Goal: Information Seeking & Learning: Learn about a topic

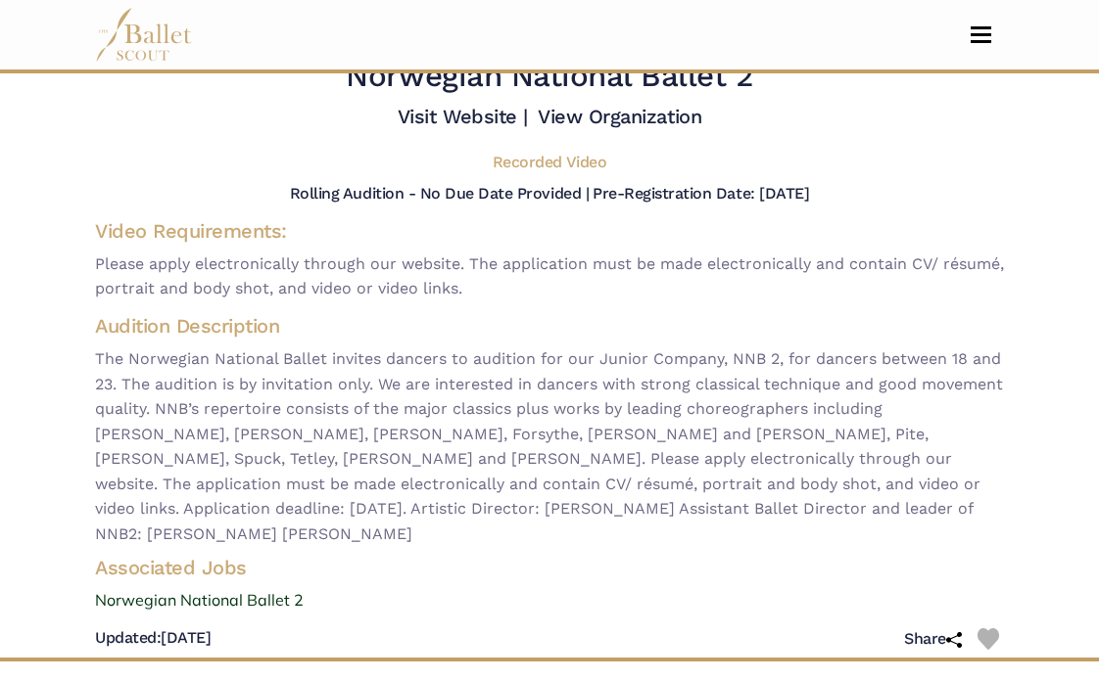
scroll to position [70, 0]
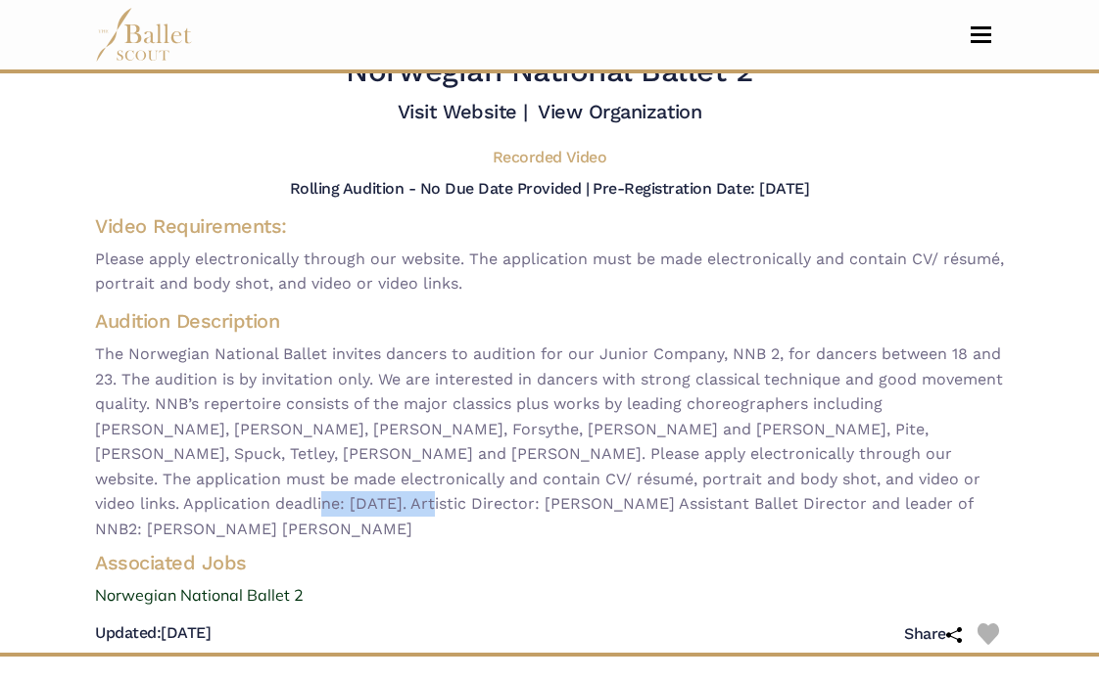
drag, startPoint x: 96, startPoint y: 507, endPoint x: 220, endPoint y: 508, distance: 124.3
click at [220, 510] on span "The Norwegian National Ballet invites dancers to audition for our Junior Compan…" at bounding box center [549, 442] width 909 height 201
copy span "[PERSON_NAME]"
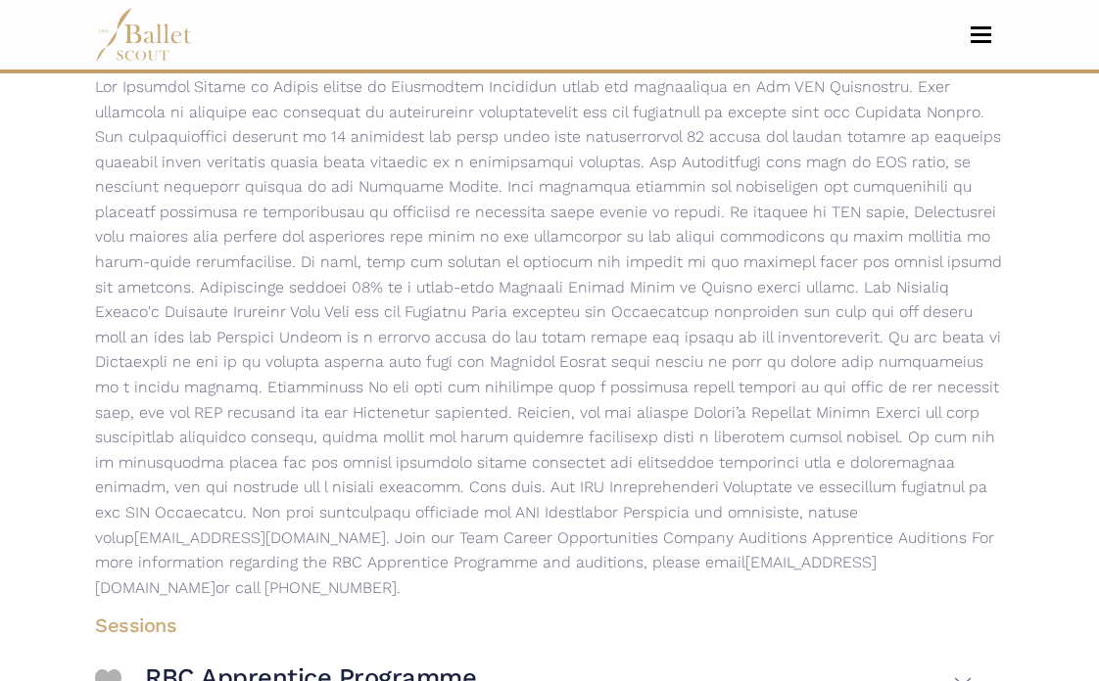
scroll to position [349, 0]
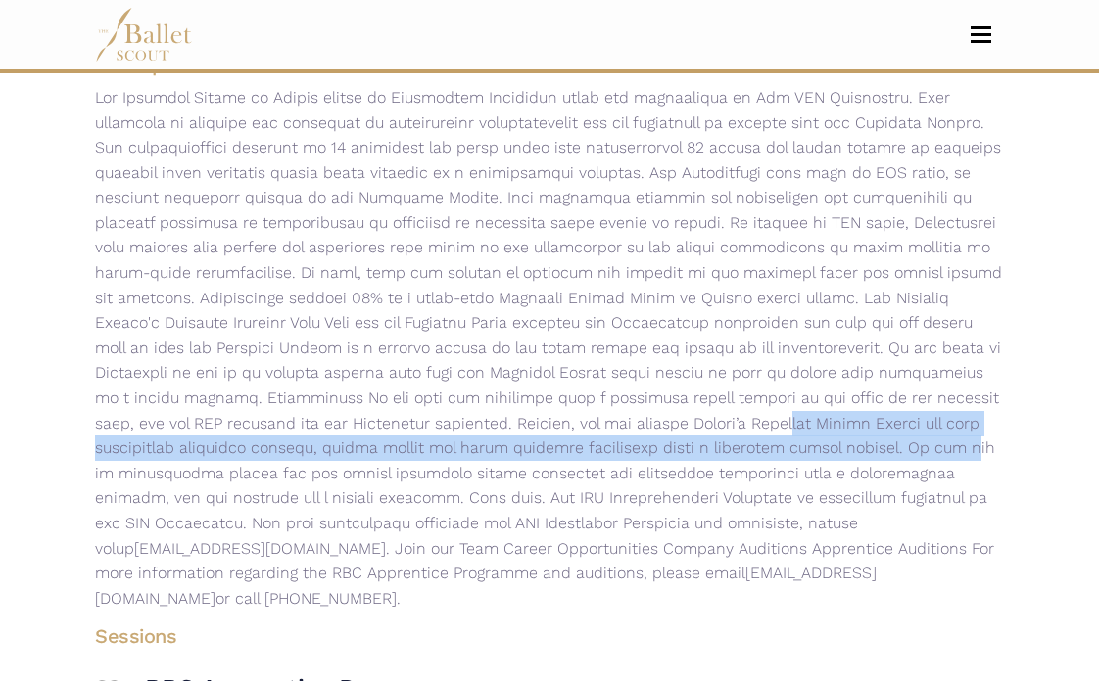
drag, startPoint x: 314, startPoint y: 431, endPoint x: 547, endPoint y: 447, distance: 233.6
click at [547, 447] on p "auditions@national.ballet.ca . Join our Team Career Opportunities Company Audit…" at bounding box center [549, 348] width 940 height 526
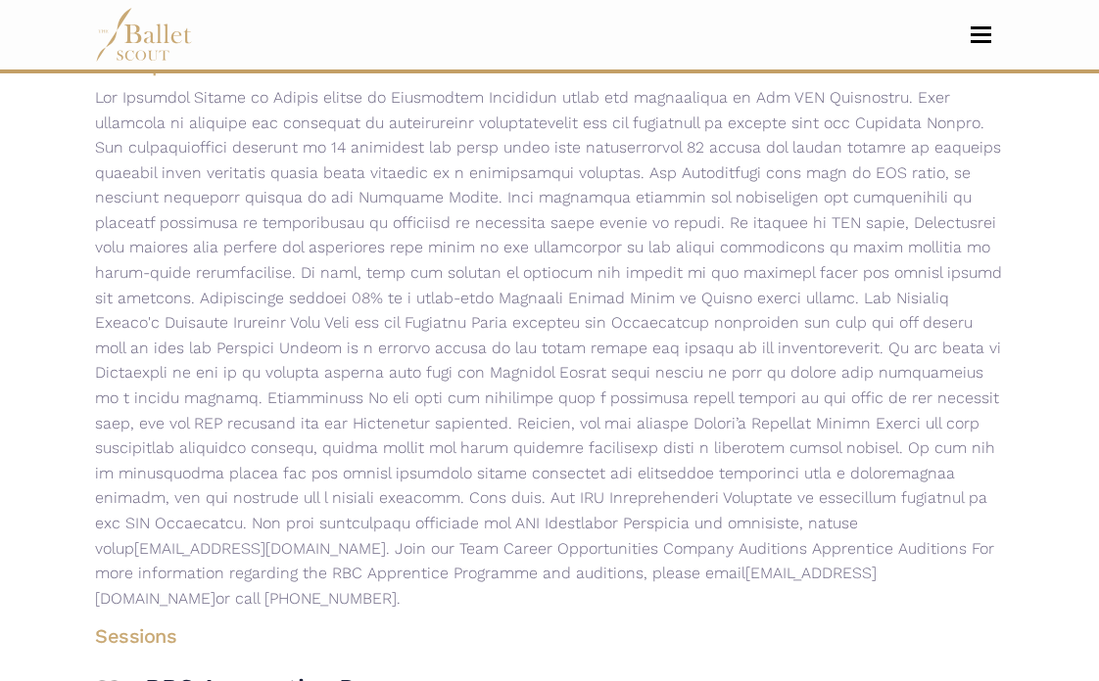
click at [562, 447] on p "auditions@national.ballet.ca . Join our Team Career Opportunities Company Audit…" at bounding box center [549, 348] width 940 height 526
drag, startPoint x: 572, startPoint y: 460, endPoint x: 439, endPoint y: 445, distance: 134.1
click at [439, 445] on p "auditions@national.ballet.ca . Join our Team Career Opportunities Company Audit…" at bounding box center [549, 348] width 940 height 526
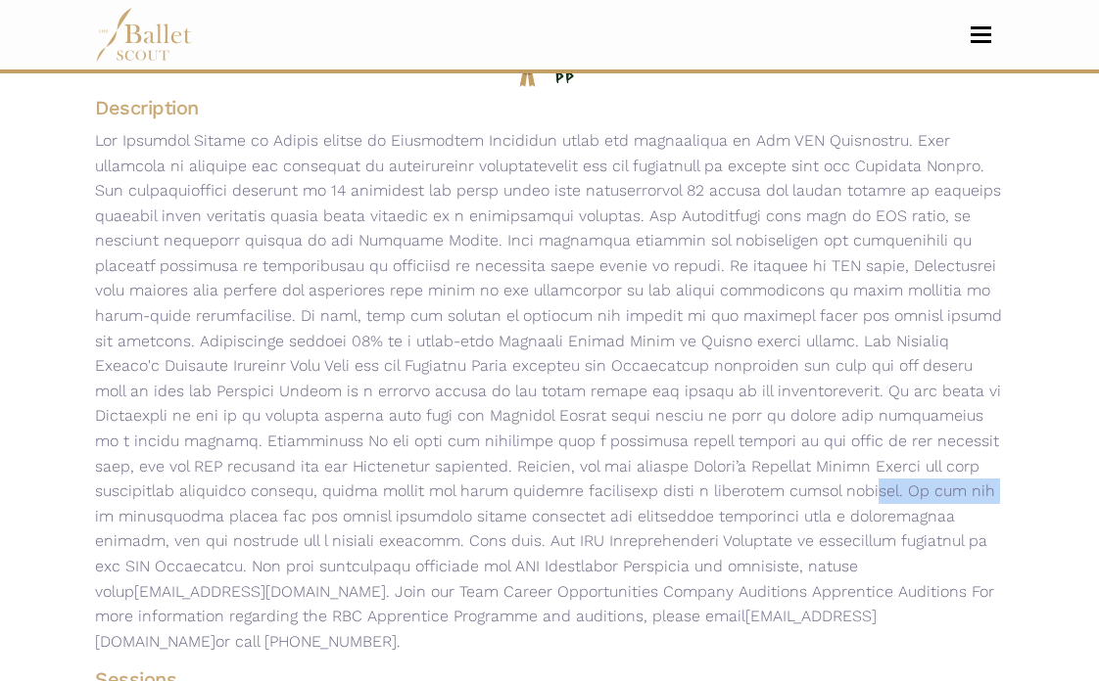
scroll to position [301, 0]
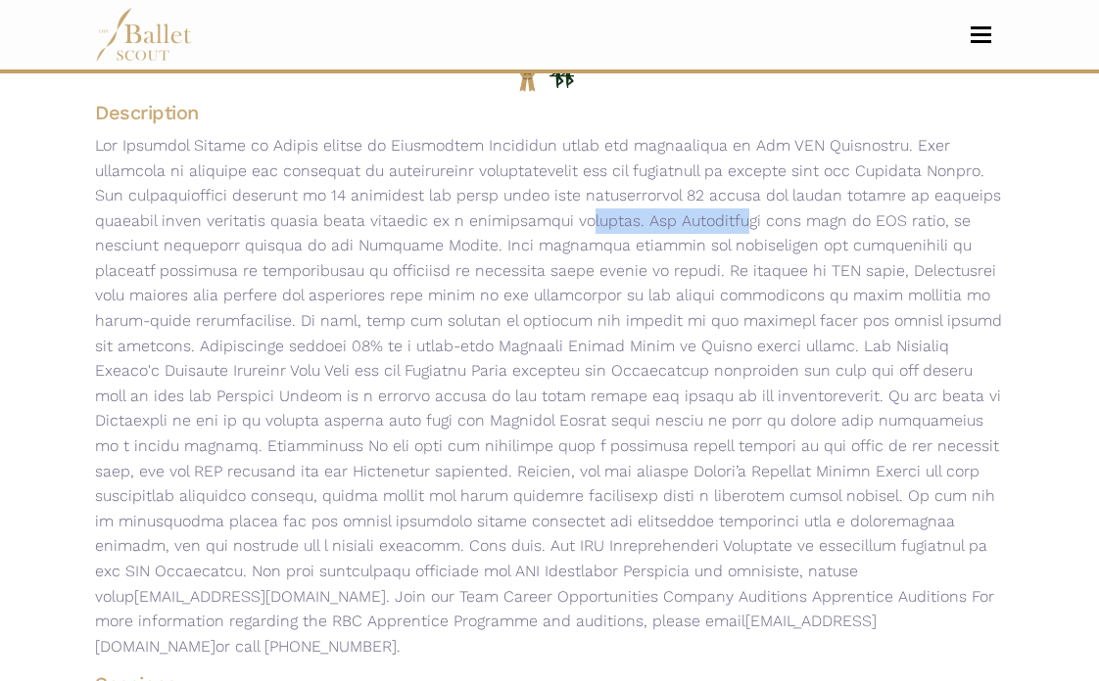
drag, startPoint x: 414, startPoint y: 209, endPoint x: 585, endPoint y: 219, distance: 170.7
click at [582, 218] on p "auditions@national.ballet.ca . Join our Team Career Opportunities Company Audit…" at bounding box center [549, 396] width 940 height 526
click at [585, 219] on p "auditions@national.ballet.ca . Join our Team Career Opportunities Company Audit…" at bounding box center [549, 396] width 940 height 526
drag, startPoint x: 578, startPoint y: 253, endPoint x: 448, endPoint y: 248, distance: 129.3
click at [450, 248] on p "auditions@national.ballet.ca . Join our Team Career Opportunities Company Audit…" at bounding box center [549, 396] width 940 height 526
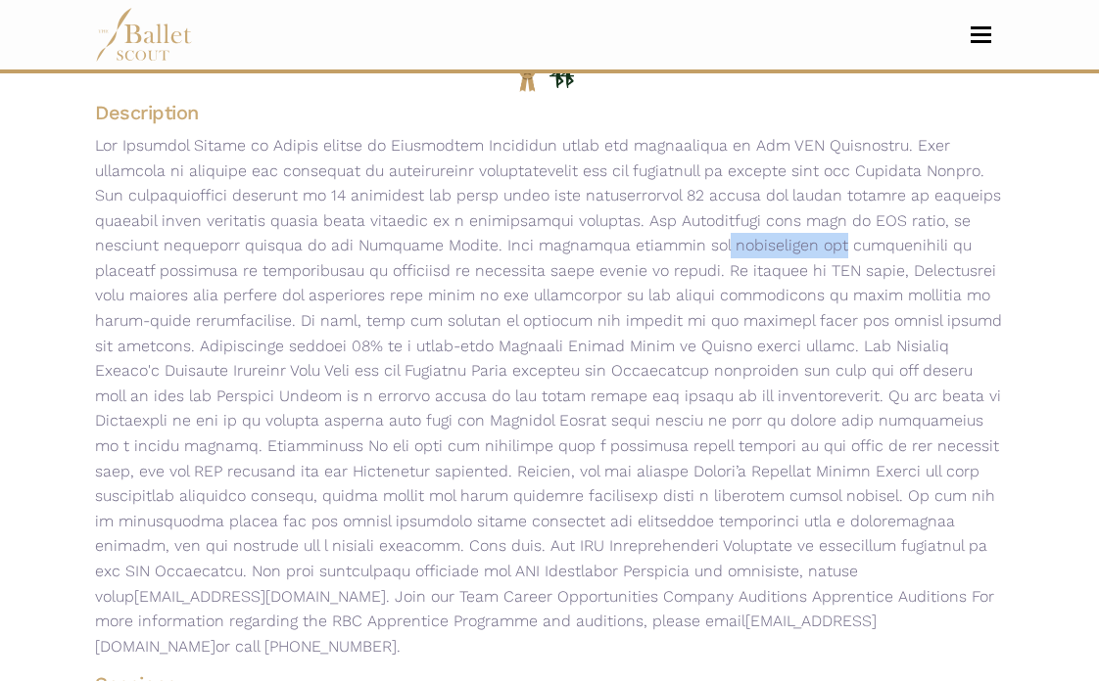
click at [448, 248] on p "auditions@national.ballet.ca . Join our Team Career Opportunities Company Audit…" at bounding box center [549, 396] width 940 height 526
drag, startPoint x: 492, startPoint y: 290, endPoint x: 459, endPoint y: 290, distance: 33.3
click at [459, 290] on p "auditions@national.ballet.ca . Join our Team Career Opportunities Company Audit…" at bounding box center [549, 396] width 940 height 526
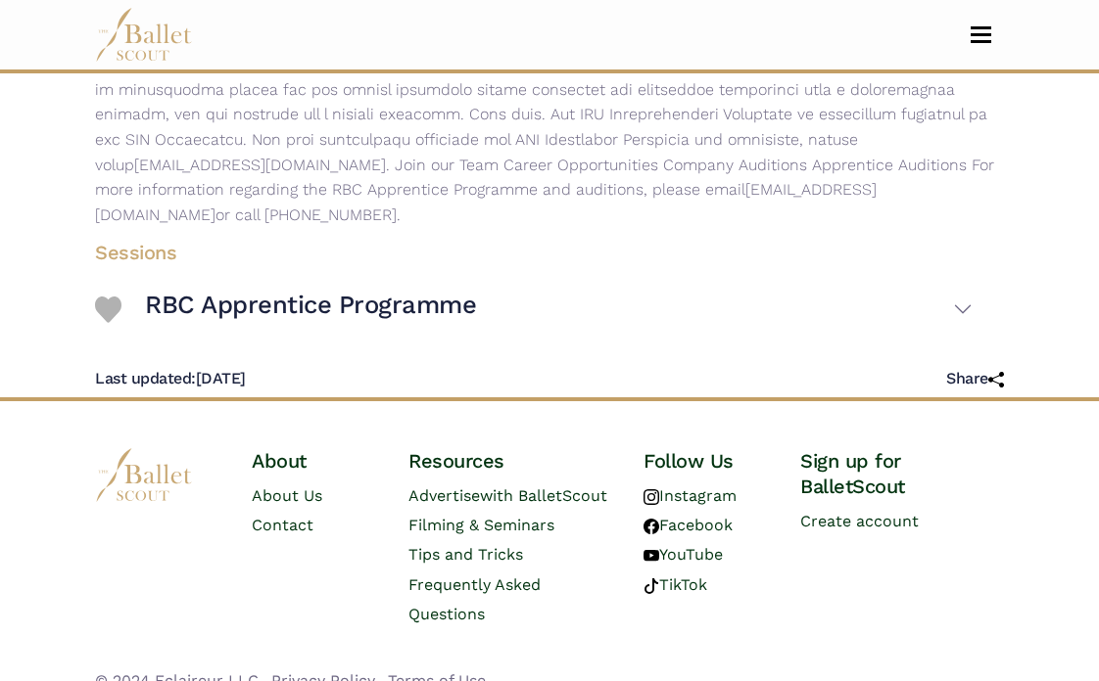
scroll to position [741, 0]
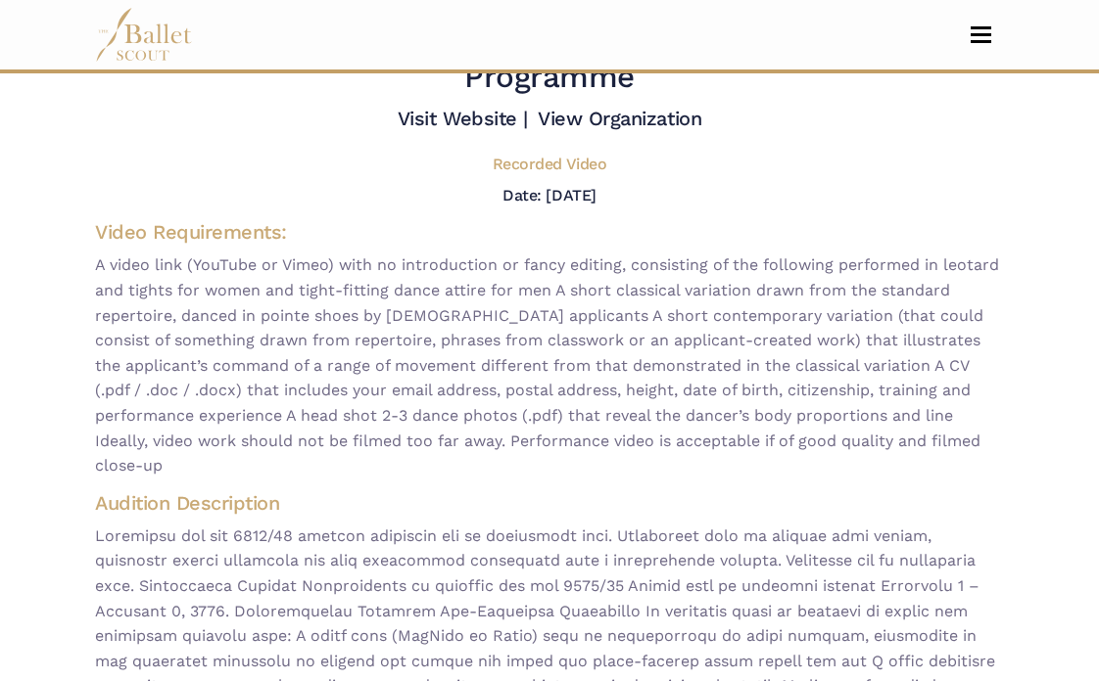
scroll to position [105, 0]
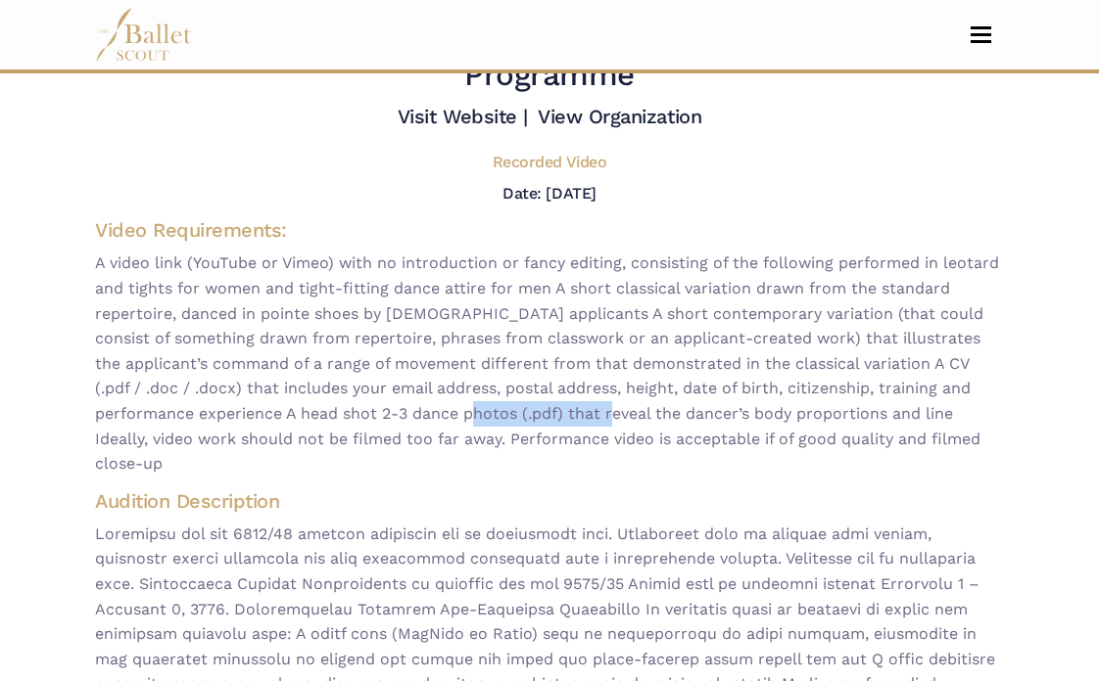
drag, startPoint x: 557, startPoint y: 415, endPoint x: 726, endPoint y: 415, distance: 168.4
click at [726, 415] on span "A video link (YouTube or Vimeo) with no introduction or fancy editing, consisti…" at bounding box center [549, 363] width 909 height 225
drag, startPoint x: 626, startPoint y: 441, endPoint x: 674, endPoint y: 441, distance: 48.0
click at [674, 441] on span "A video link (YouTube or Vimeo) with no introduction or fancy editing, consisti…" at bounding box center [549, 363] width 909 height 225
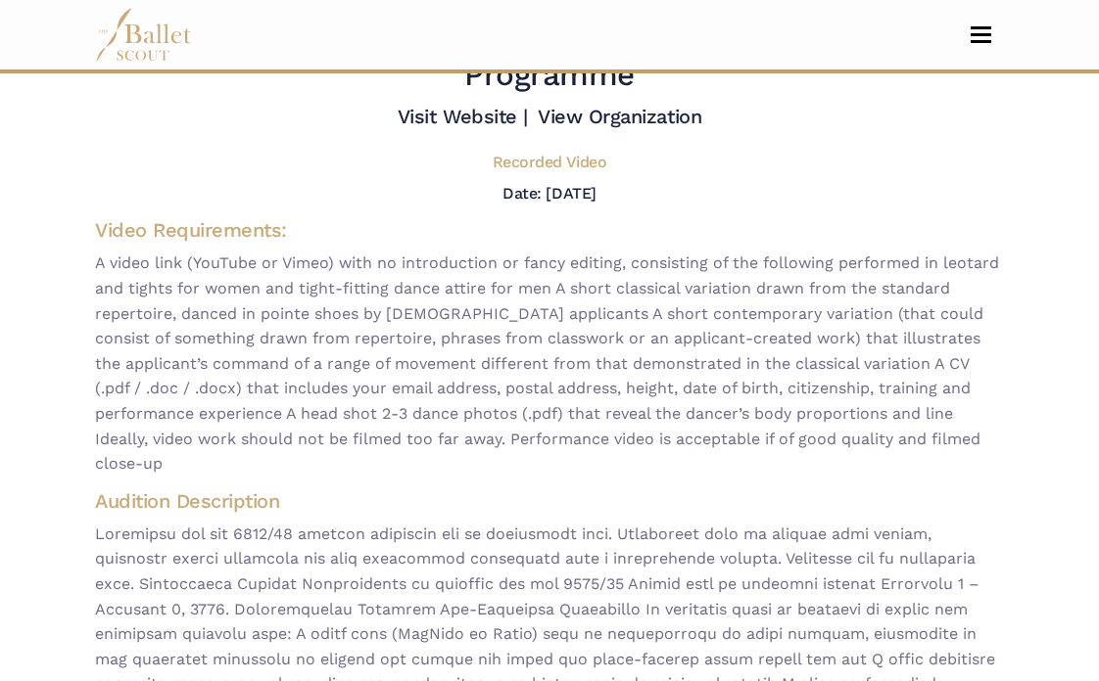
drag, startPoint x: 250, startPoint y: 243, endPoint x: 522, endPoint y: 256, distance: 272.5
click at [520, 256] on div "Video Requirements:" at bounding box center [549, 346] width 909 height 258
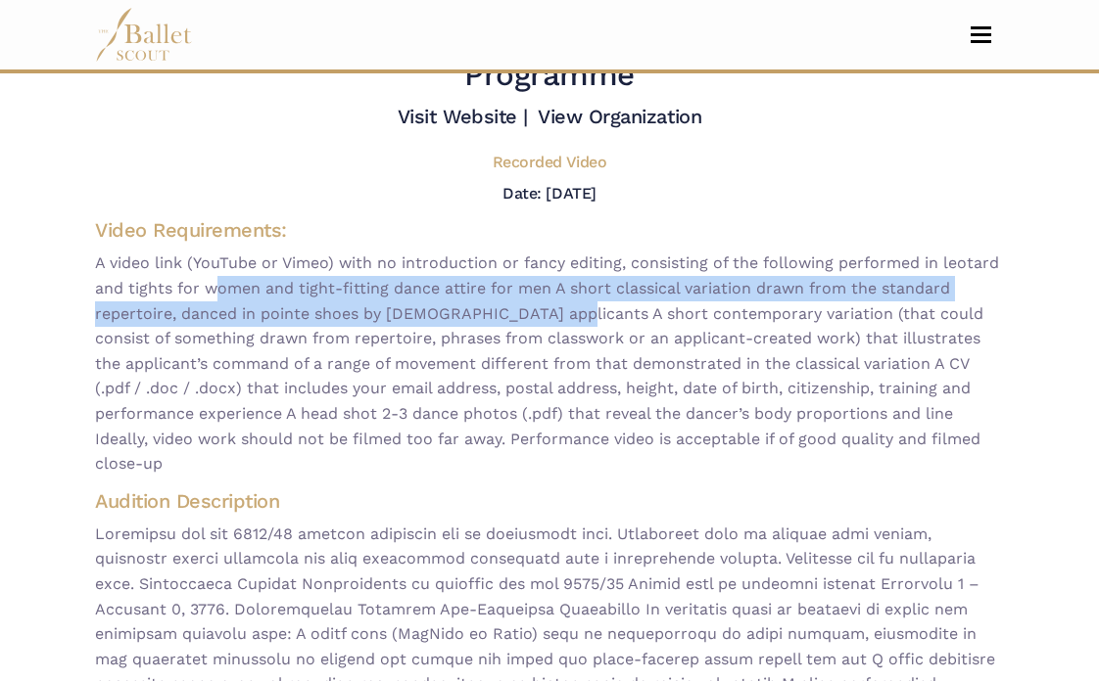
drag, startPoint x: 548, startPoint y: 304, endPoint x: 198, endPoint y: 293, distance: 350.7
click at [198, 293] on span "A video link (YouTube or Vimeo) with no introduction or fancy editing, consisti…" at bounding box center [549, 363] width 909 height 225
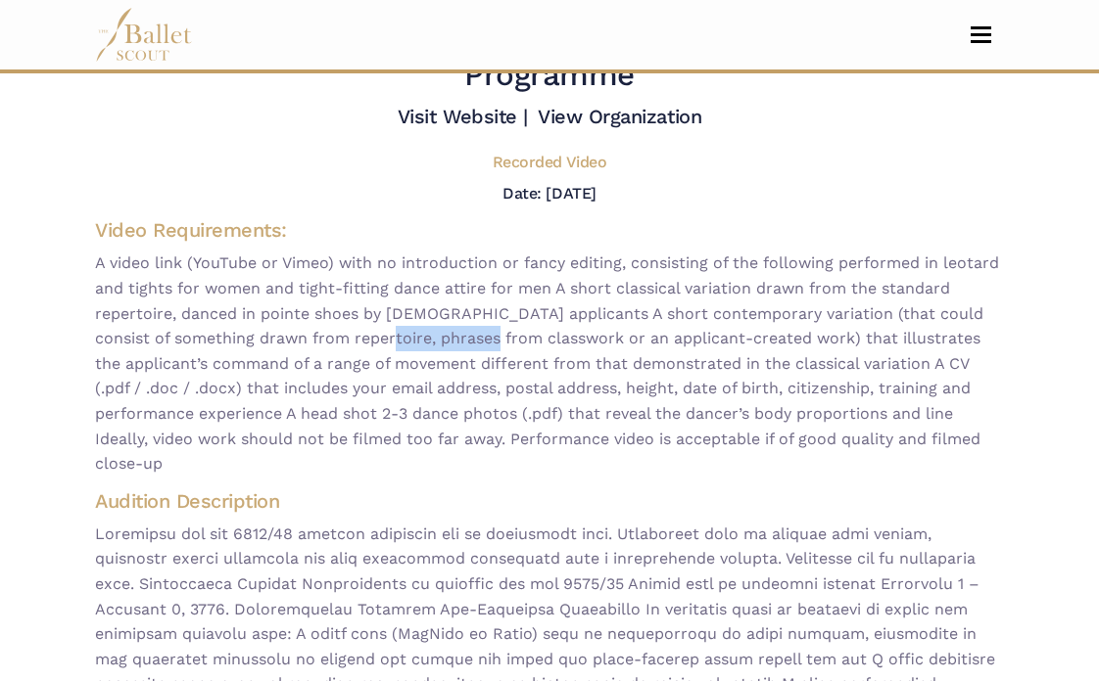
drag, startPoint x: 397, startPoint y: 332, endPoint x: 614, endPoint y: 332, distance: 217.4
click at [568, 332] on span "A video link (YouTube or Vimeo) with no introduction or fancy editing, consisti…" at bounding box center [549, 363] width 909 height 225
click at [614, 332] on span "A video link (YouTube or Vimeo) with no introduction or fancy editing, consisti…" at bounding box center [549, 363] width 909 height 225
